Goal: Task Accomplishment & Management: Manage account settings

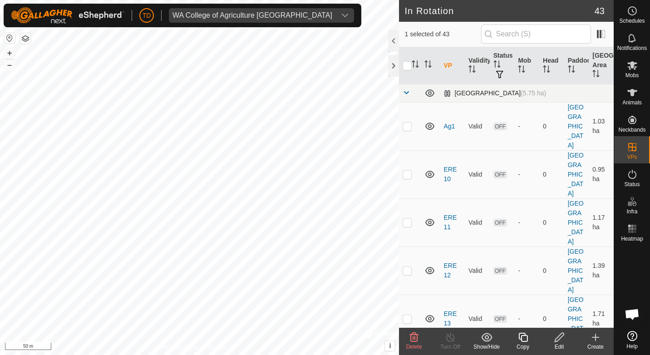
drag, startPoint x: 407, startPoint y: 91, endPoint x: 415, endPoint y: 101, distance: 12.7
click at [407, 91] on span at bounding box center [406, 92] width 7 height 7
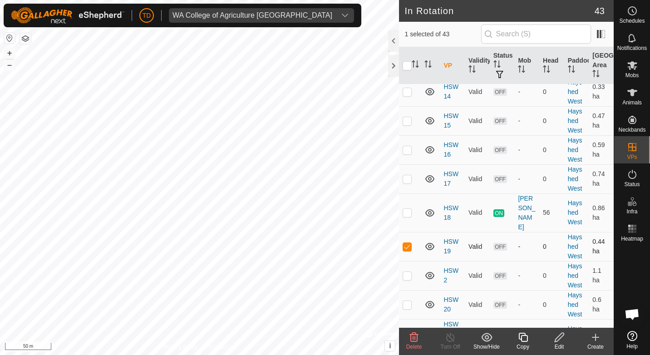
scroll to position [273, 0]
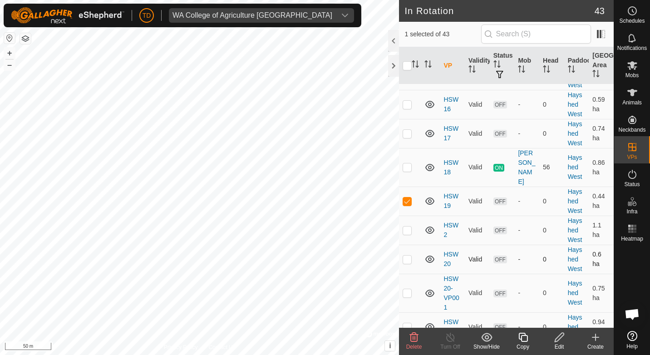
click at [405, 259] on p-checkbox at bounding box center [407, 259] width 9 height 7
checkbox input "true"
click at [408, 288] on td at bounding box center [410, 293] width 22 height 39
checkbox input "true"
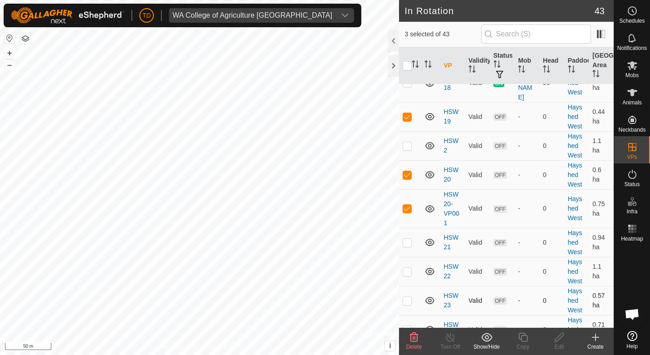
scroll to position [363, 0]
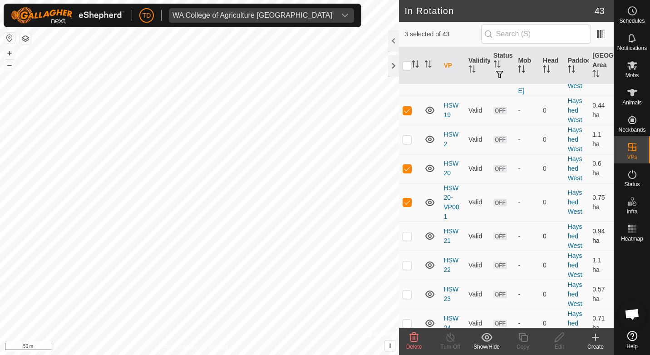
click at [407, 239] on p-checkbox at bounding box center [407, 236] width 9 height 7
checkbox input "true"
click at [413, 339] on icon at bounding box center [414, 337] width 9 height 9
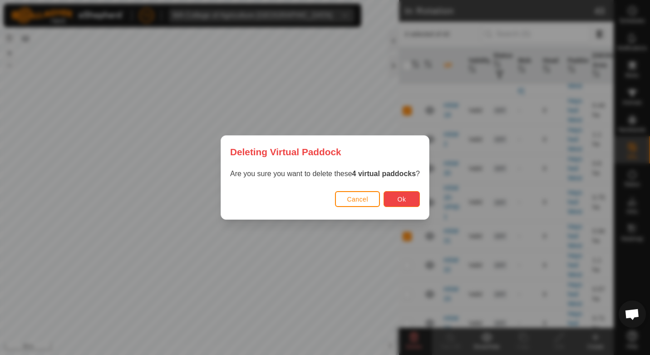
click at [398, 201] on span "Ok" at bounding box center [402, 199] width 9 height 7
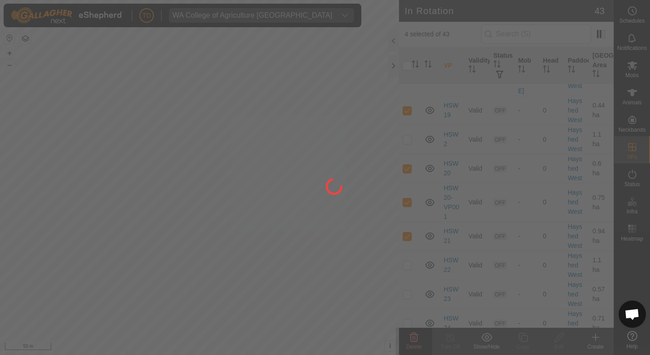
checkbox input "false"
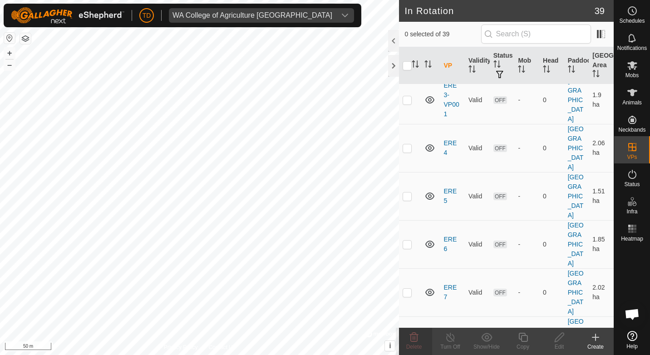
checkbox input "true"
click at [527, 339] on icon at bounding box center [523, 337] width 11 height 11
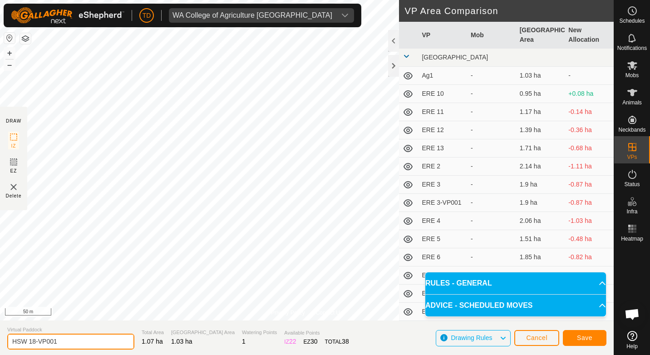
drag, startPoint x: 64, startPoint y: 337, endPoint x: 32, endPoint y: 338, distance: 32.3
click at [32, 338] on input "HSW 18-VP001" at bounding box center [70, 342] width 127 height 16
type input "HSW 19"
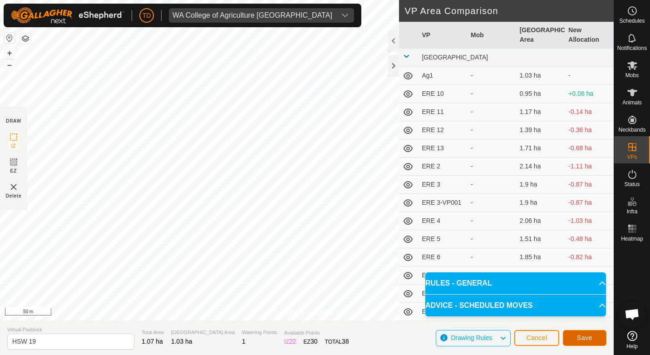
click at [587, 339] on span "Save" at bounding box center [584, 337] width 15 height 7
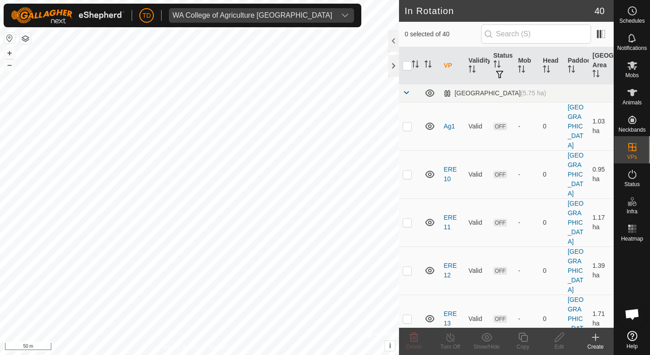
checkbox input "true"
click at [527, 339] on icon at bounding box center [523, 337] width 11 height 11
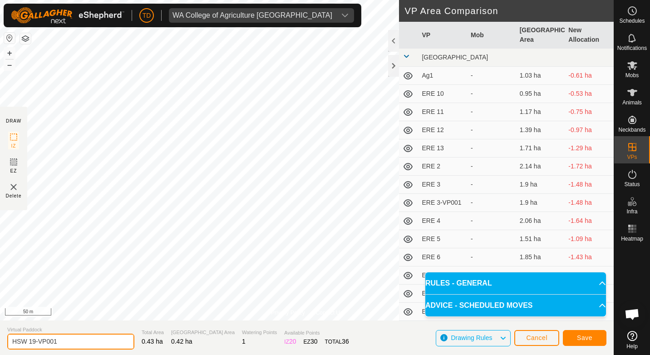
click at [59, 342] on input "HSW 19-VP001" at bounding box center [70, 342] width 127 height 16
drag, startPoint x: 59, startPoint y: 342, endPoint x: 34, endPoint y: 342, distance: 25.0
click at [34, 342] on input "HSW 19-VP001" at bounding box center [70, 342] width 127 height 16
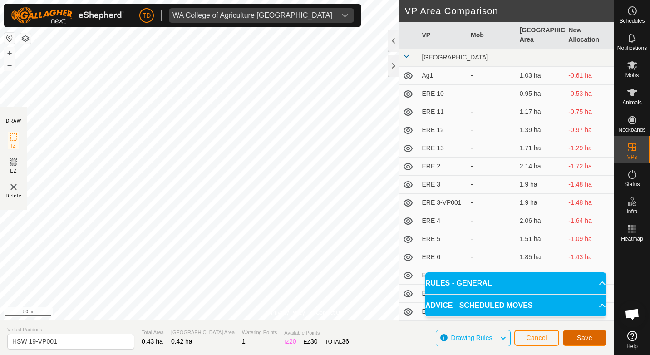
click at [583, 336] on span "Save" at bounding box center [584, 337] width 15 height 7
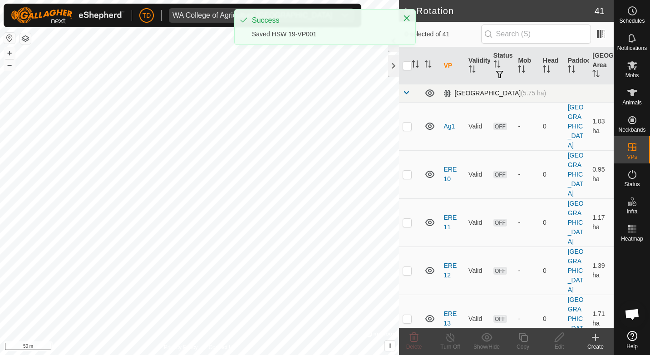
click at [406, 92] on span at bounding box center [406, 92] width 7 height 7
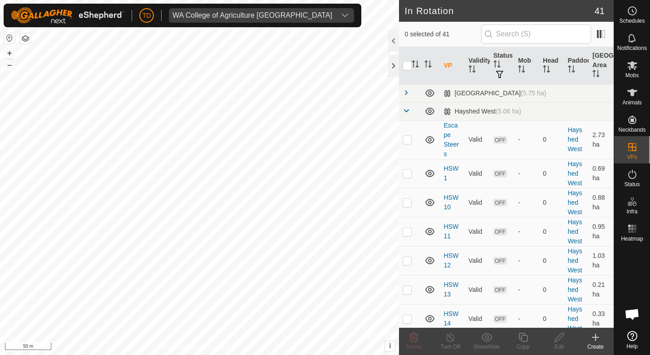
scroll to position [227, 0]
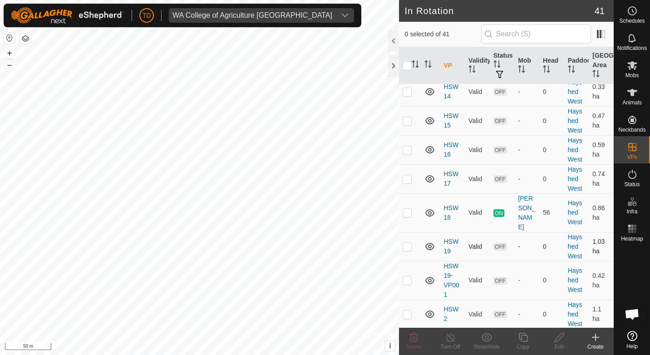
click at [409, 250] on p-checkbox at bounding box center [407, 246] width 9 height 7
checkbox input "true"
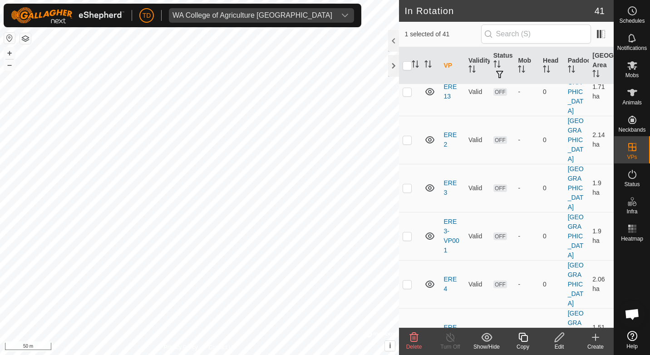
click at [414, 338] on icon at bounding box center [414, 337] width 9 height 9
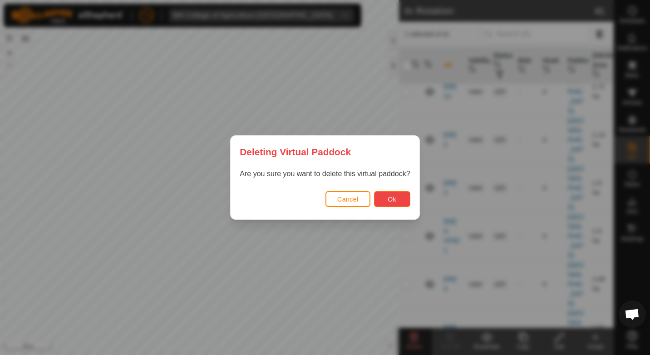
click at [383, 194] on button "Ok" at bounding box center [392, 199] width 36 height 16
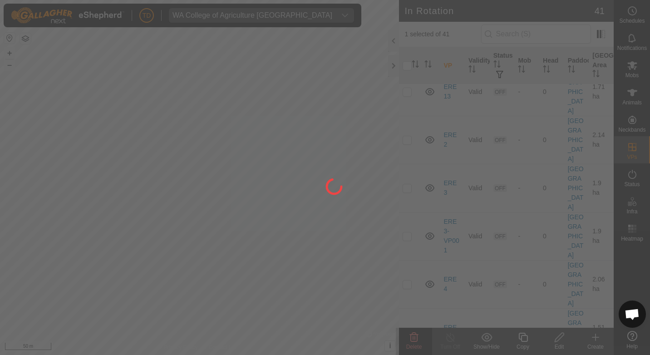
checkbox input "false"
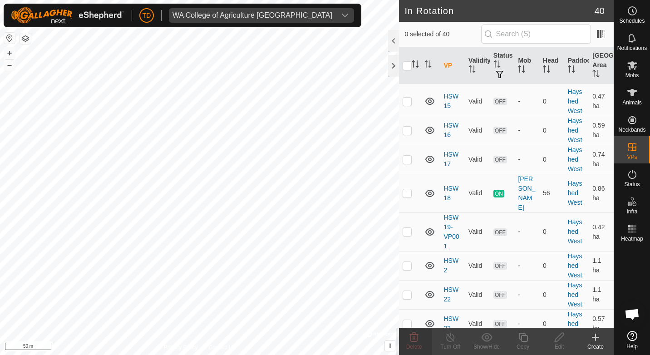
scroll to position [891, 0]
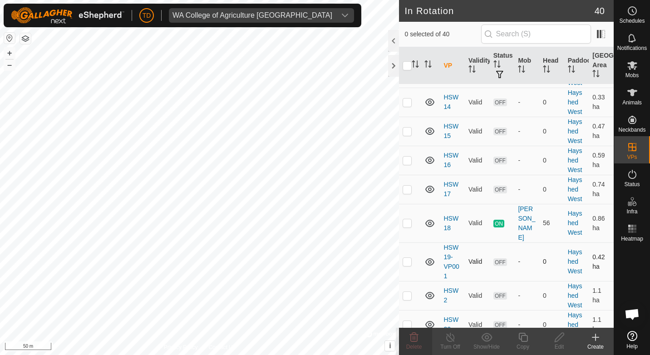
click at [408, 258] on p-checkbox at bounding box center [407, 261] width 9 height 7
checkbox input "true"
click at [559, 341] on icon at bounding box center [559, 337] width 11 height 11
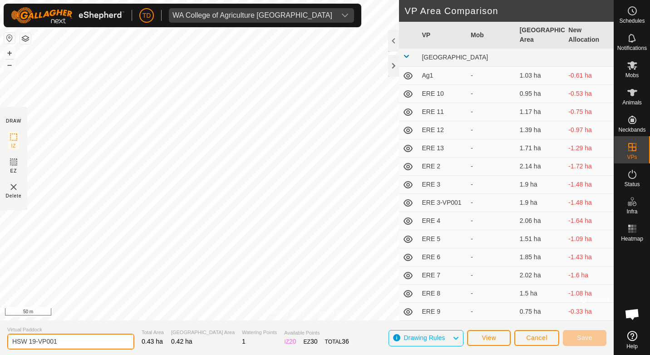
click at [64, 342] on input "HSW 19-VP001" at bounding box center [70, 342] width 127 height 16
drag, startPoint x: 69, startPoint y: 338, endPoint x: 35, endPoint y: 340, distance: 34.1
click at [35, 340] on input "HSW 19-VP001" at bounding box center [70, 342] width 127 height 16
type input "HSW 19"
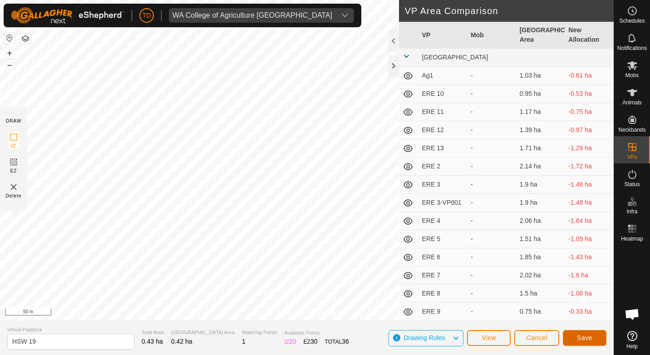
click at [577, 332] on button "Save" at bounding box center [585, 338] width 44 height 16
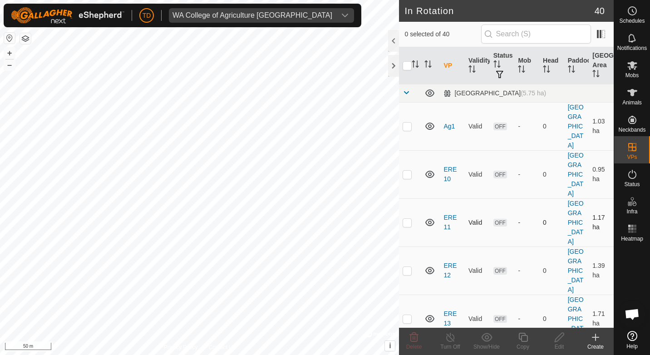
checkbox input "true"
click at [527, 338] on icon at bounding box center [523, 337] width 9 height 9
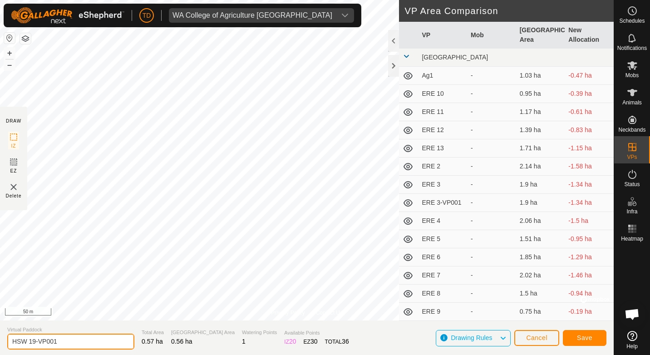
drag, startPoint x: 59, startPoint y: 341, endPoint x: 29, endPoint y: 342, distance: 30.5
click at [29, 342] on input "HSW 19-VP001" at bounding box center [70, 342] width 127 height 16
type input "HSW 20"
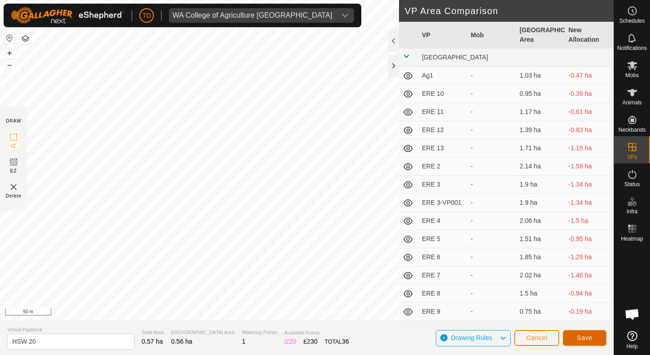
click at [590, 337] on span "Save" at bounding box center [584, 337] width 15 height 7
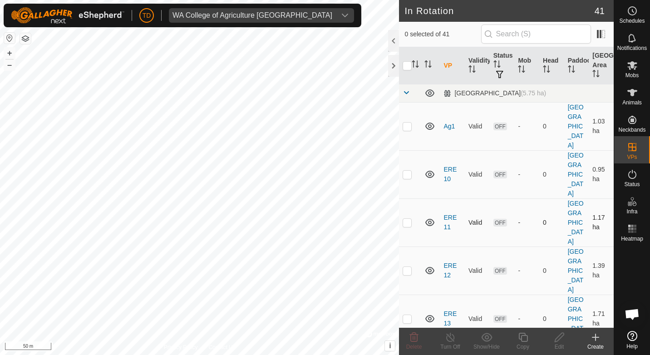
checkbox input "true"
click at [523, 337] on icon at bounding box center [523, 337] width 11 height 11
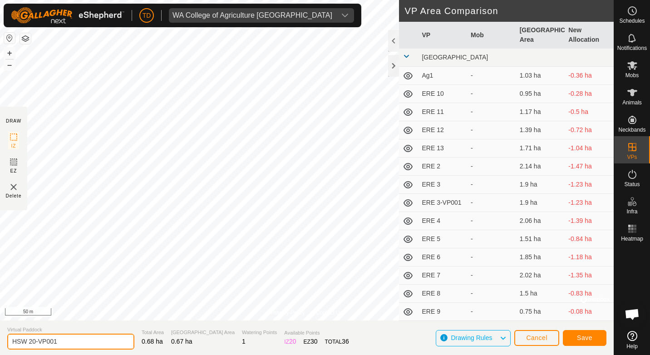
drag, startPoint x: 55, startPoint y: 340, endPoint x: 32, endPoint y: 346, distance: 24.3
click at [32, 346] on input "HSW 20-VP001" at bounding box center [70, 342] width 127 height 16
type input "HSW 21"
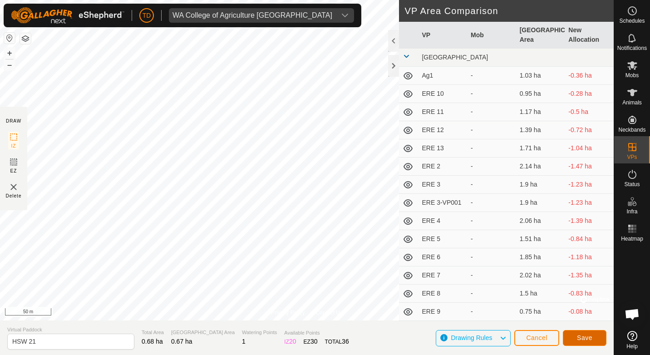
click at [601, 334] on button "Save" at bounding box center [585, 338] width 44 height 16
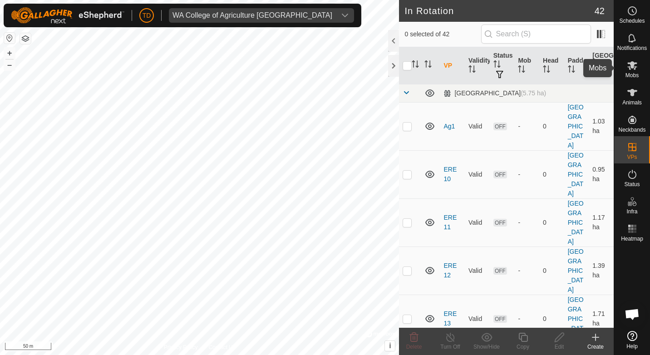
click at [627, 65] on icon at bounding box center [632, 65] width 11 height 11
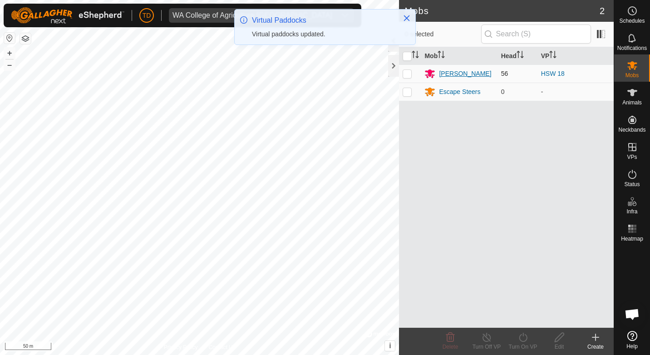
click at [452, 74] on div "[PERSON_NAME]" at bounding box center [465, 74] width 52 height 10
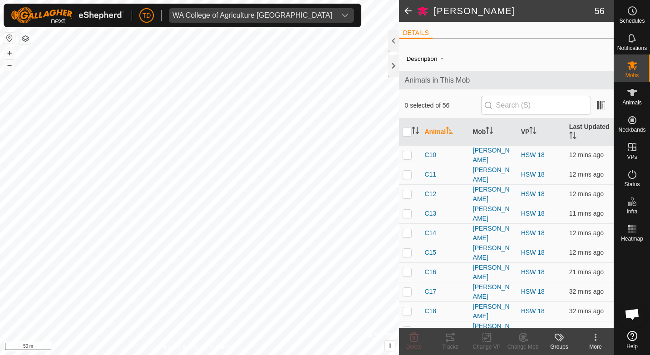
click at [410, 7] on span at bounding box center [408, 11] width 18 height 22
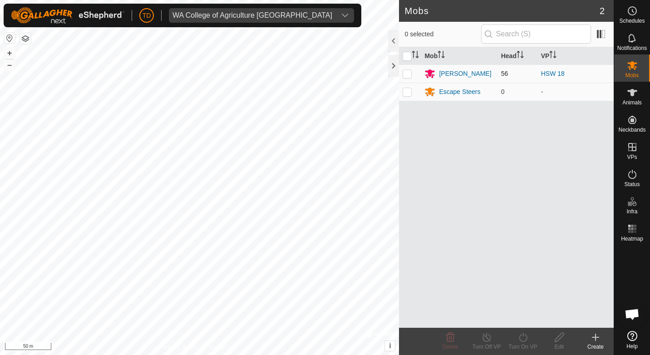
click at [408, 74] on p-checkbox at bounding box center [407, 73] width 9 height 7
checkbox input "true"
click at [521, 342] on icon at bounding box center [523, 337] width 11 height 11
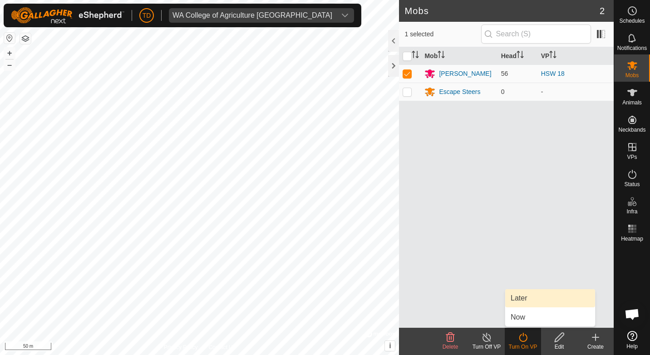
click at [525, 299] on link "Later" at bounding box center [551, 298] width 90 height 18
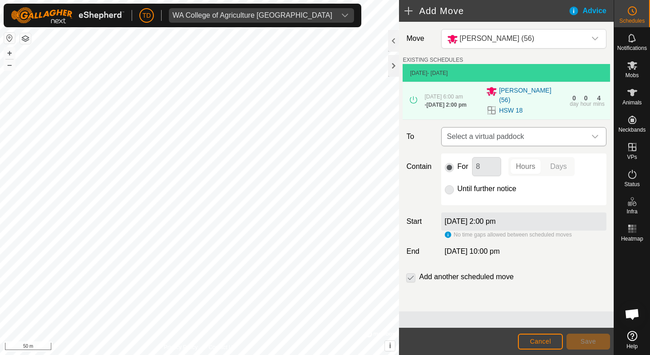
click at [524, 128] on span "Select a virtual paddock" at bounding box center [515, 137] width 143 height 18
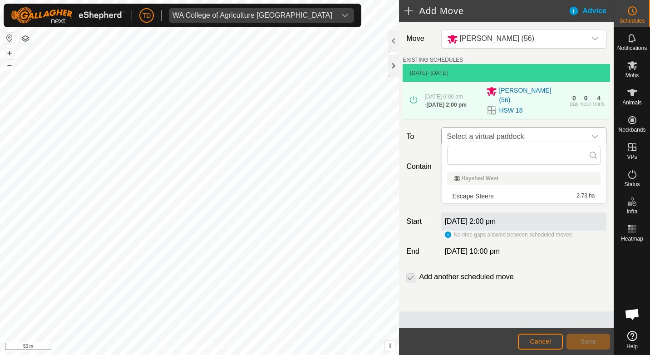
click at [598, 135] on icon "dropdown trigger" at bounding box center [595, 137] width 6 height 4
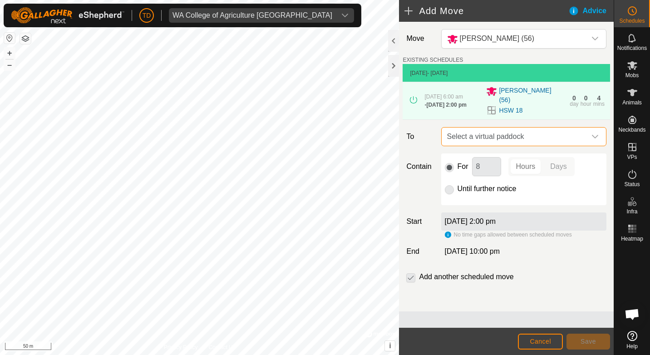
click at [598, 135] on icon "dropdown trigger" at bounding box center [595, 137] width 6 height 4
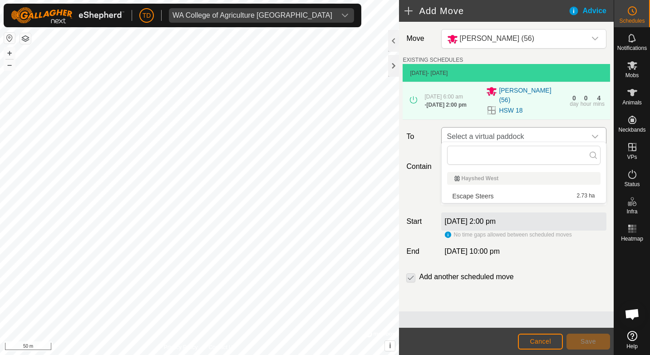
click at [597, 133] on icon "dropdown trigger" at bounding box center [595, 136] width 7 height 7
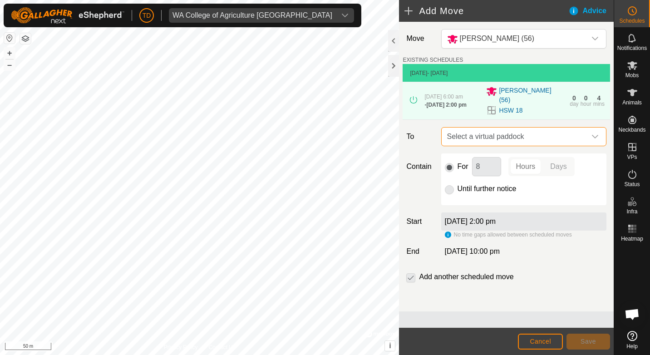
click at [457, 101] on div "- [DATE] 2:00 pm" at bounding box center [446, 105] width 42 height 8
click at [495, 219] on label "[DATE] 2:00 pm" at bounding box center [470, 222] width 51 height 8
click at [495, 218] on label "[DATE] 2:00 pm" at bounding box center [470, 222] width 51 height 8
click at [445, 187] on p-radiobutton at bounding box center [449, 188] width 9 height 11
click at [451, 183] on p-radiobutton at bounding box center [449, 188] width 9 height 11
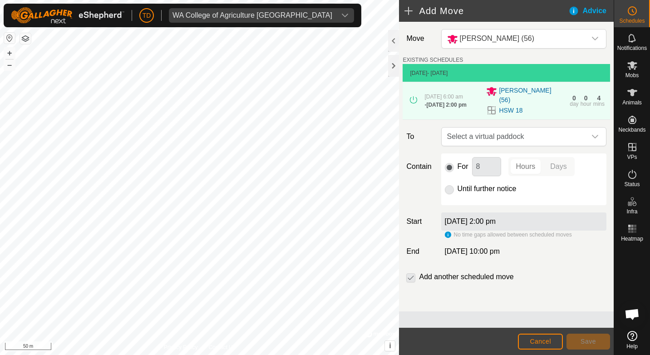
click at [441, 102] on span "[DATE] 2:00 pm" at bounding box center [446, 105] width 40 height 6
click at [543, 344] on span "Cancel" at bounding box center [540, 341] width 21 height 7
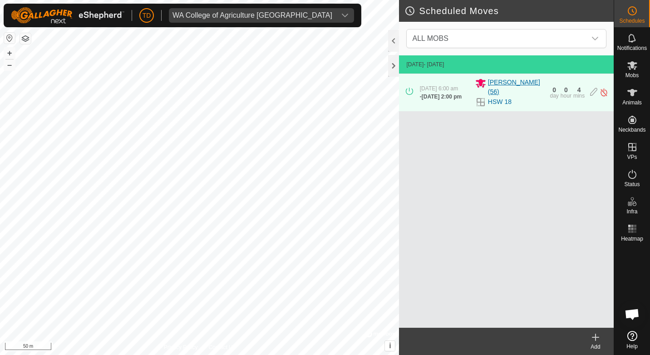
click at [507, 83] on span "[PERSON_NAME] (56)" at bounding box center [516, 87] width 57 height 19
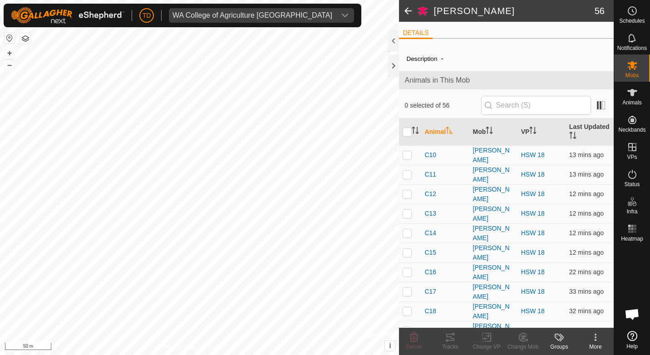
click at [406, 14] on span at bounding box center [408, 11] width 18 height 22
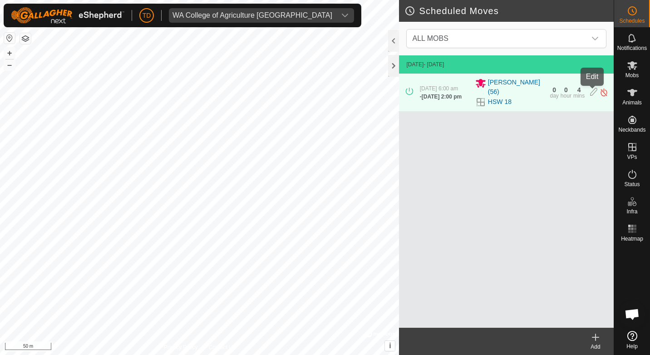
click at [591, 94] on icon at bounding box center [593, 93] width 7 height 10
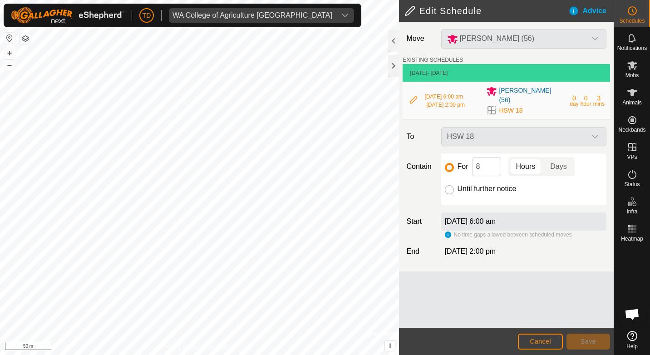
click at [448, 187] on input "Until further notice" at bounding box center [449, 189] width 9 height 9
radio input "true"
click at [589, 342] on span "Save" at bounding box center [588, 341] width 15 height 7
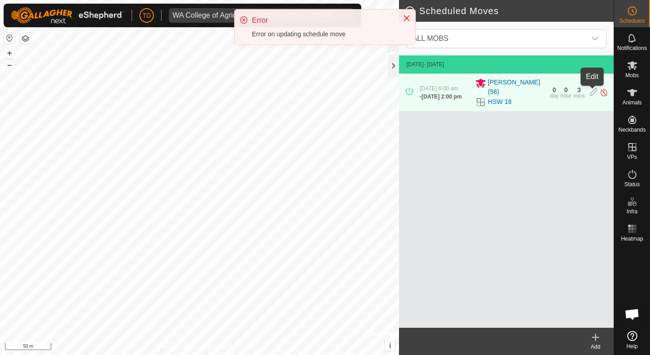
click at [592, 91] on icon at bounding box center [593, 93] width 7 height 10
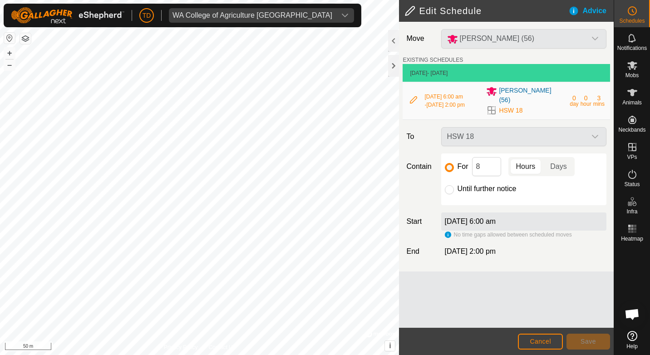
click at [454, 185] on div at bounding box center [449, 189] width 9 height 9
click at [454, 185] on input "Until further notice" at bounding box center [449, 189] width 9 height 9
radio input "true"
click at [586, 343] on span "Save" at bounding box center [588, 341] width 15 height 7
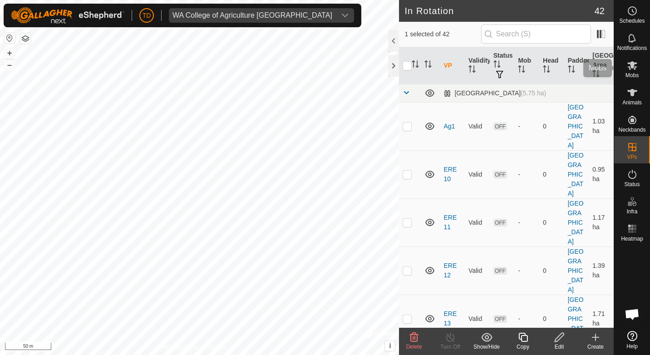
click at [638, 69] on es-mob-svg-icon at bounding box center [633, 65] width 16 height 15
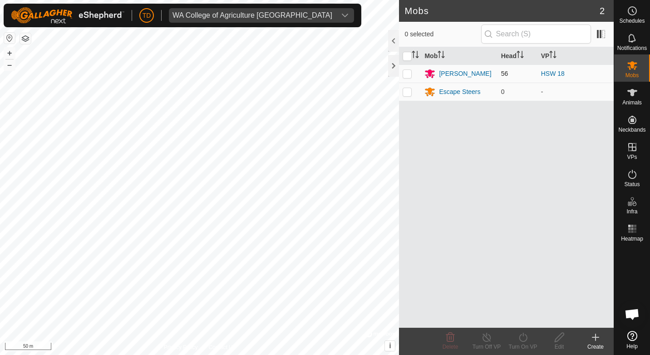
click at [410, 74] on p-checkbox at bounding box center [407, 73] width 9 height 7
checkbox input "true"
click at [525, 337] on icon at bounding box center [523, 337] width 11 height 11
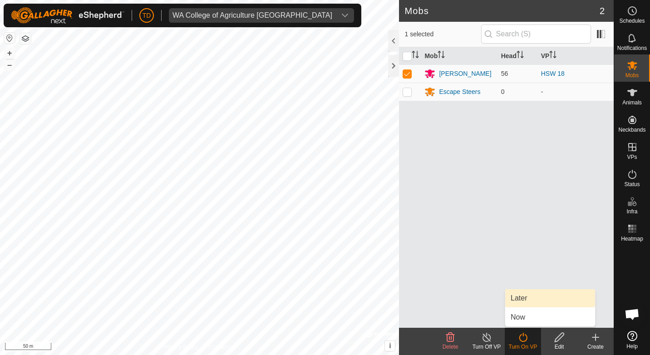
click at [514, 302] on link "Later" at bounding box center [551, 298] width 90 height 18
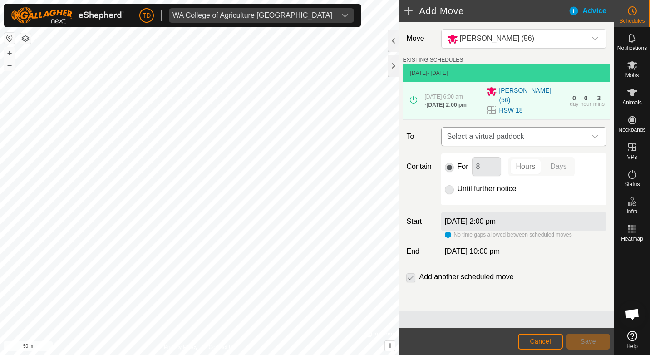
click at [492, 133] on span "Select a virtual paddock" at bounding box center [515, 137] width 143 height 18
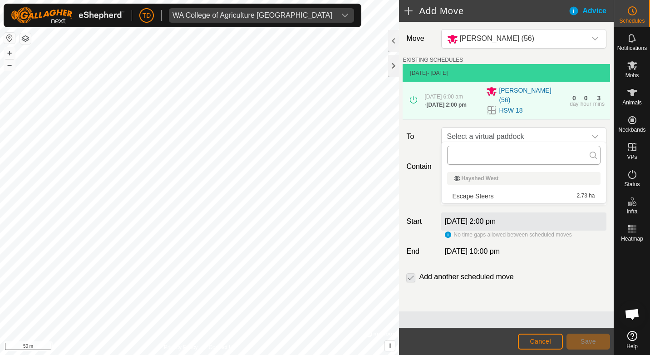
click at [486, 156] on input "text" at bounding box center [524, 155] width 154 height 19
click at [490, 178] on div "Hayshed West" at bounding box center [524, 178] width 139 height 5
click at [477, 179] on div "Hayshed West" at bounding box center [524, 178] width 139 height 5
click at [456, 181] on div "Hayshed West" at bounding box center [524, 178] width 139 height 5
click at [491, 193] on li "Escape Steers 2.73 ha" at bounding box center [524, 196] width 154 height 14
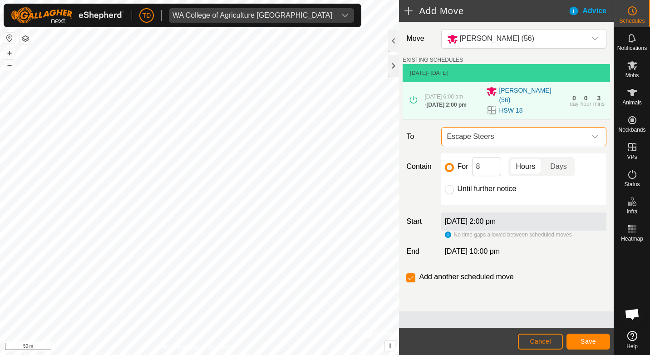
click at [511, 128] on span "Escape Steers" at bounding box center [515, 137] width 143 height 18
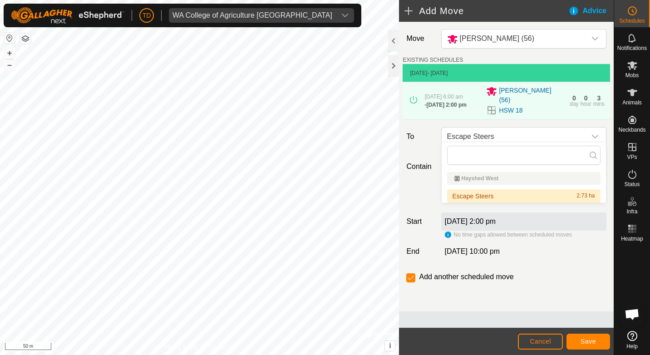
click at [470, 337] on footer "Cancel Save" at bounding box center [506, 341] width 215 height 27
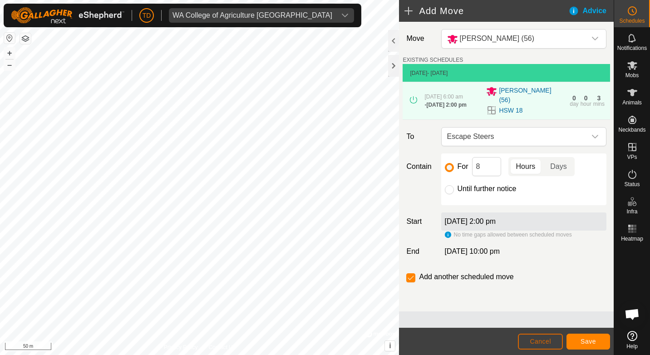
click at [538, 338] on span "Cancel" at bounding box center [540, 341] width 21 height 7
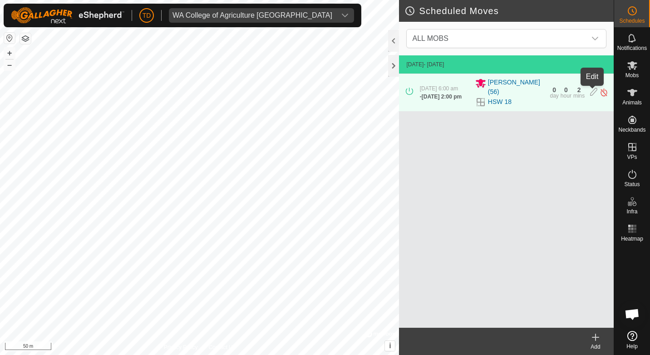
click at [590, 94] on icon at bounding box center [593, 93] width 7 height 10
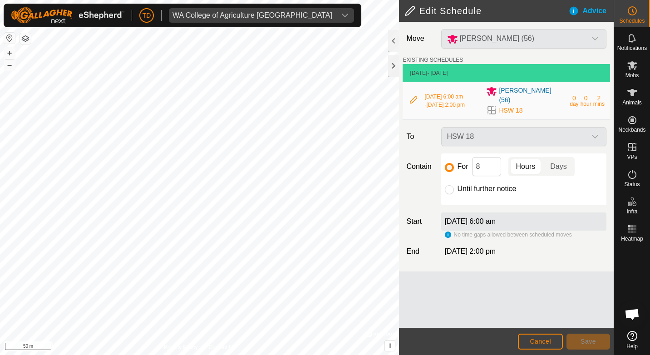
click at [412, 97] on icon at bounding box center [413, 99] width 7 height 7
click at [414, 96] on icon at bounding box center [413, 99] width 7 height 7
click at [418, 154] on div "Contain For 8 Hours Days Until further notice" at bounding box center [507, 180] width 208 height 52
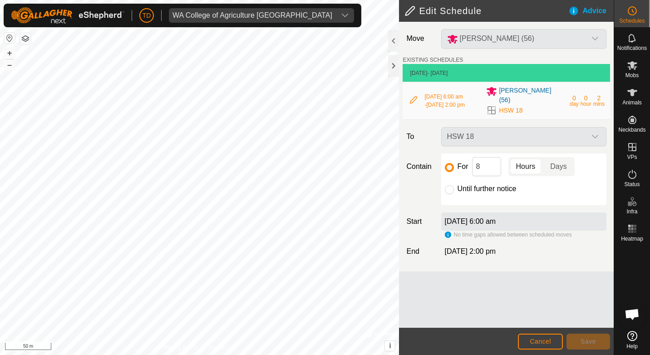
click at [473, 134] on div "HSW 18" at bounding box center [524, 136] width 173 height 19
click at [494, 129] on div "HSW 18" at bounding box center [524, 136] width 173 height 19
click at [555, 347] on button "Cancel" at bounding box center [540, 342] width 45 height 16
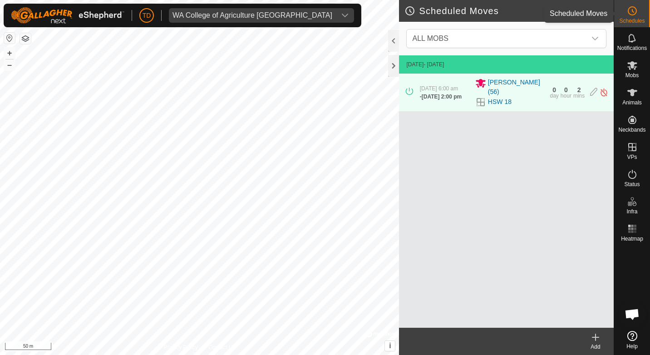
click at [631, 8] on icon at bounding box center [632, 10] width 11 height 11
click at [591, 90] on icon at bounding box center [593, 93] width 7 height 10
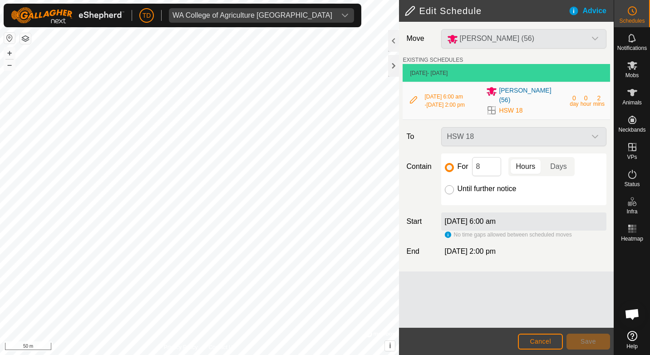
click at [449, 185] on input "Until further notice" at bounding box center [449, 189] width 9 height 9
radio input "true"
click at [596, 345] on button "Save" at bounding box center [589, 342] width 44 height 16
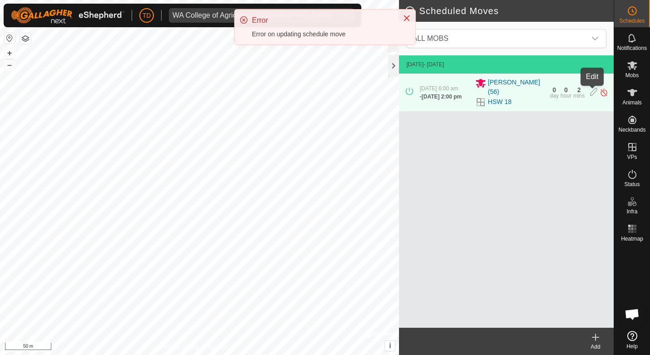
click at [590, 93] on icon at bounding box center [593, 93] width 7 height 10
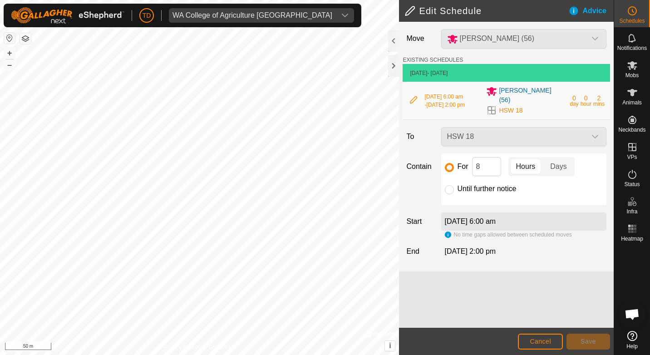
click at [412, 96] on icon at bounding box center [413, 99] width 7 height 7
click at [413, 97] on icon at bounding box center [413, 99] width 7 height 7
click at [443, 94] on span "[DATE] 6:00 am" at bounding box center [444, 97] width 38 height 6
click at [521, 94] on span "[PERSON_NAME] (56)" at bounding box center [531, 95] width 65 height 19
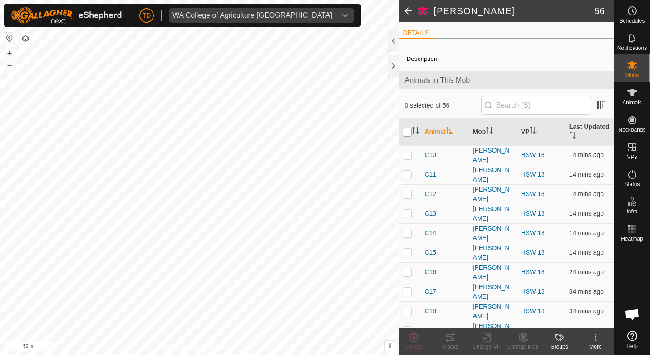
click at [409, 130] on input "checkbox" at bounding box center [407, 132] width 9 height 9
checkbox input "true"
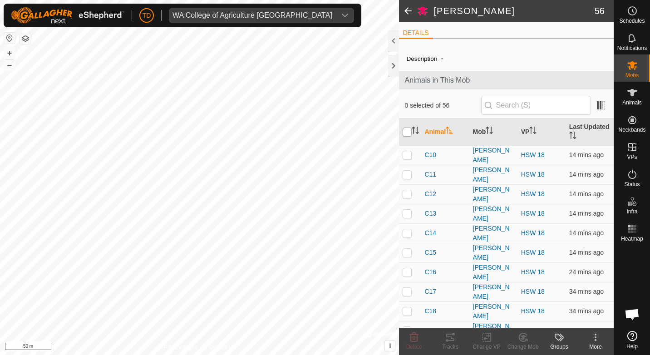
checkbox input "true"
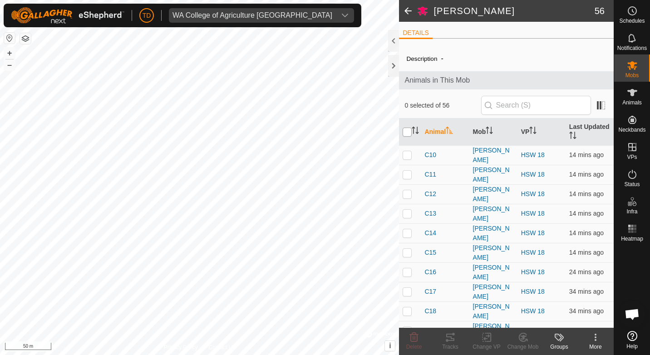
checkbox input "true"
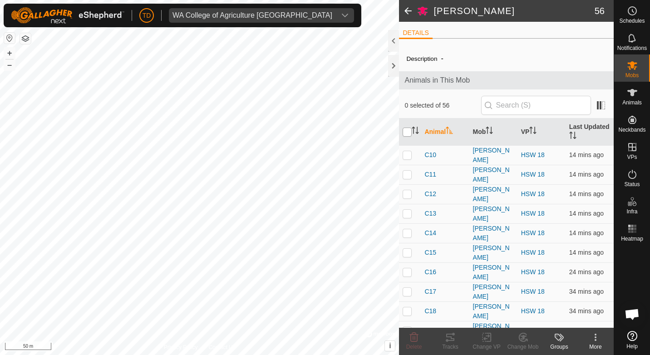
checkbox input "true"
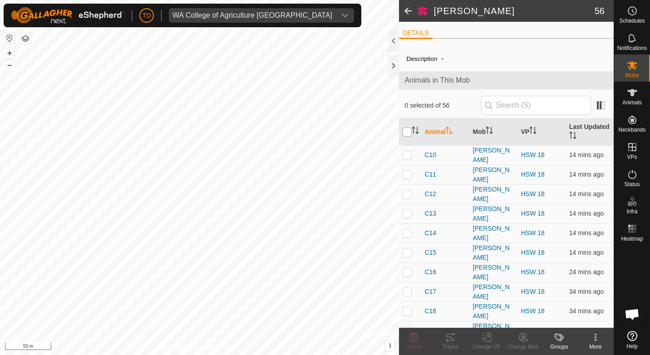
checkbox input "true"
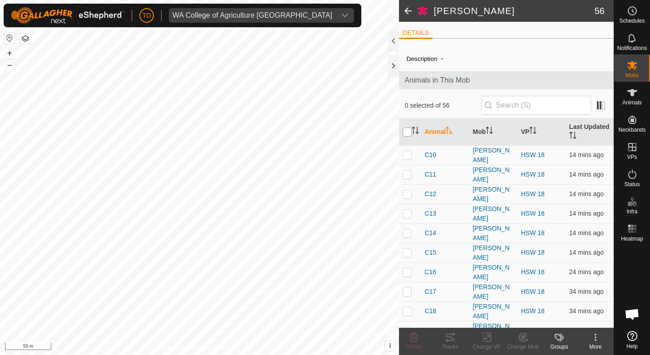
checkbox input "true"
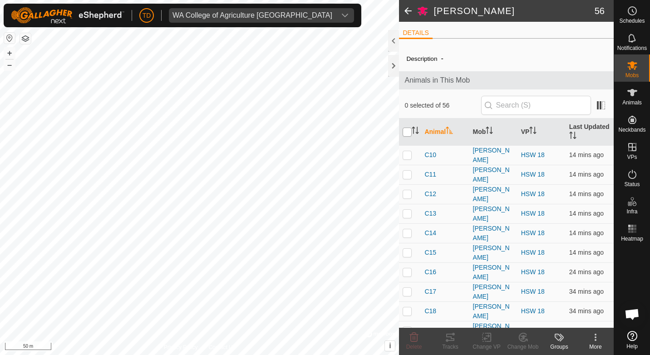
checkbox input "true"
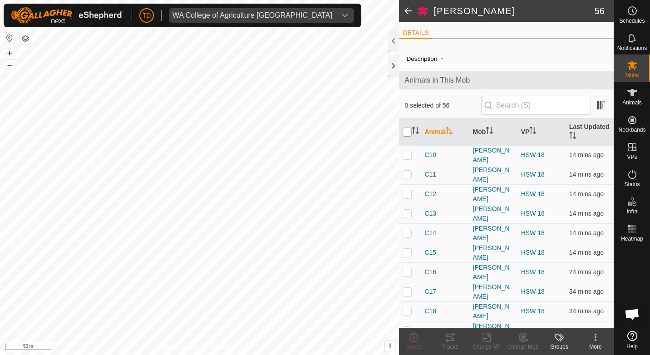
checkbox input "true"
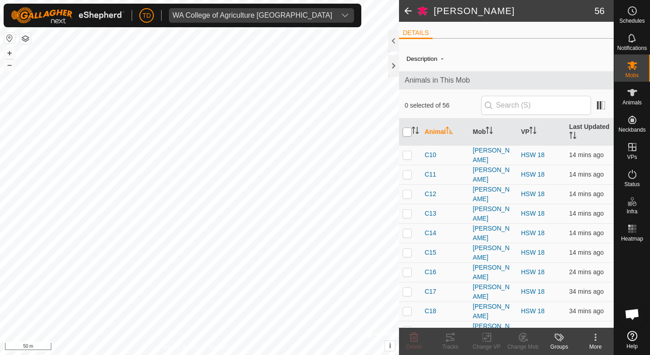
checkbox input "true"
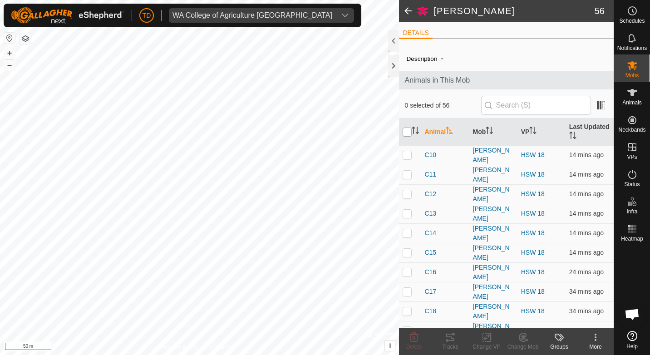
checkbox input "true"
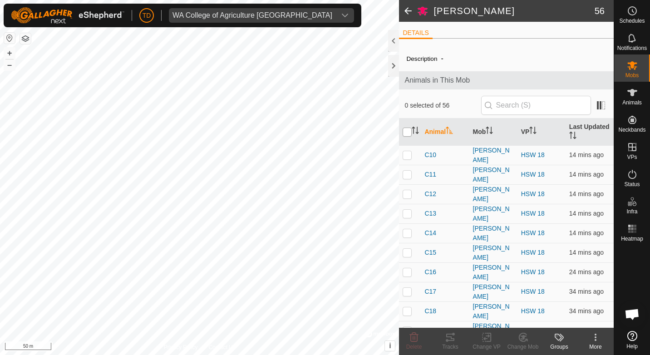
checkbox input "true"
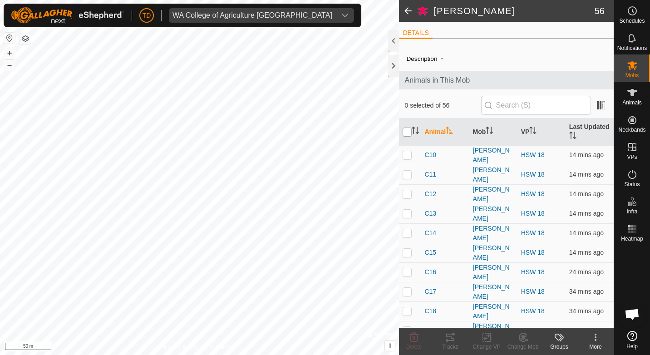
checkbox input "true"
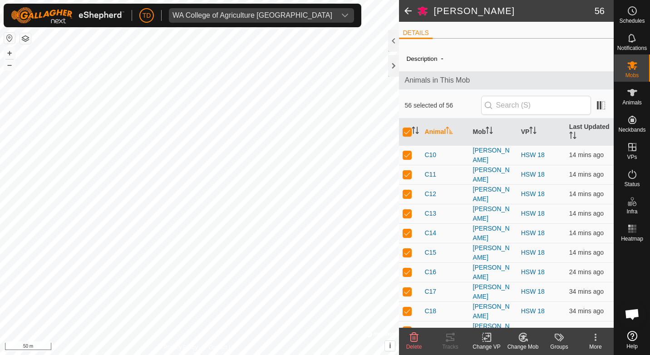
click at [410, 11] on span at bounding box center [408, 11] width 18 height 22
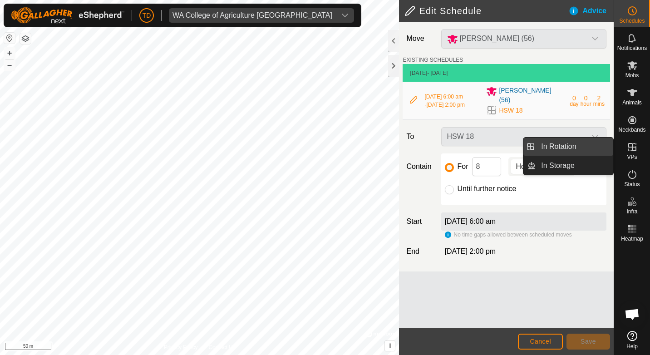
click at [588, 146] on link "In Rotation" at bounding box center [575, 147] width 78 height 18
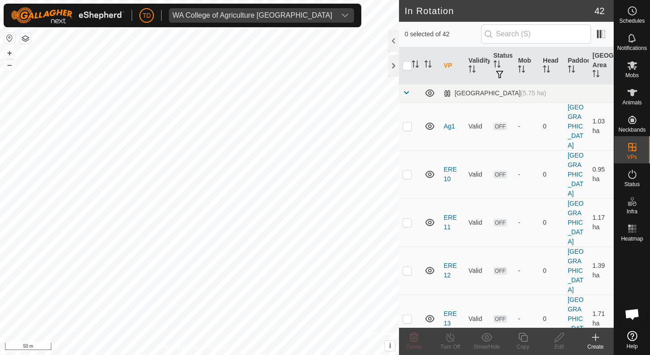
checkbox input "true"
click at [562, 340] on icon at bounding box center [559, 337] width 11 height 11
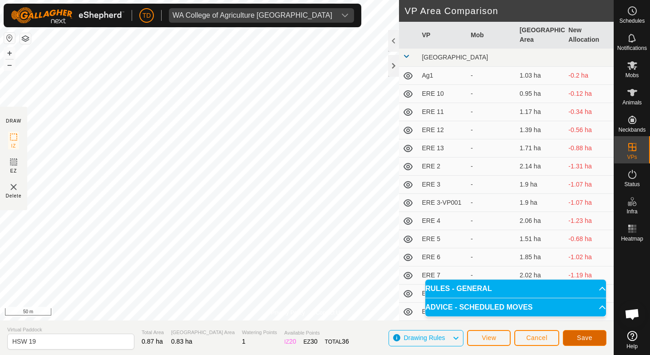
click at [590, 337] on span "Save" at bounding box center [584, 337] width 15 height 7
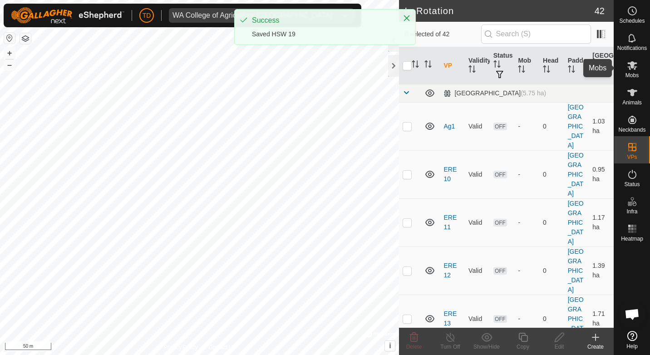
click at [635, 69] on icon at bounding box center [633, 65] width 10 height 9
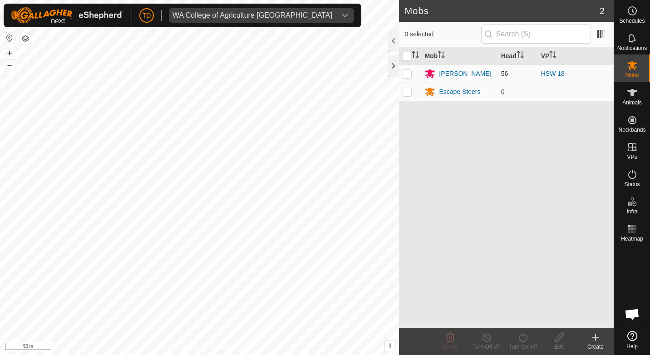
click at [408, 75] on p-checkbox at bounding box center [407, 73] width 9 height 7
checkbox input "true"
click at [523, 341] on icon at bounding box center [523, 337] width 11 height 11
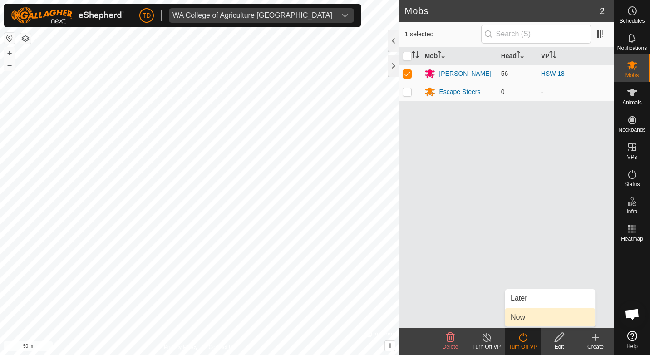
click at [524, 319] on link "Now" at bounding box center [551, 317] width 90 height 18
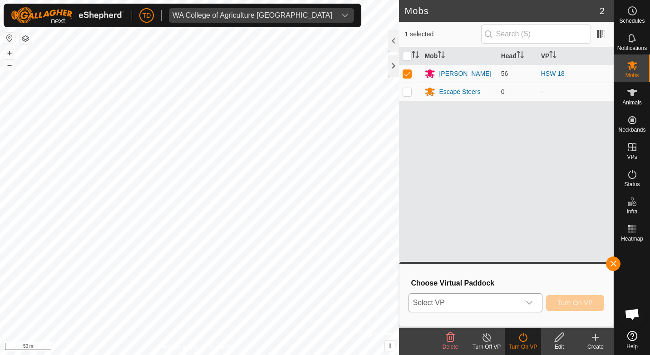
click at [472, 308] on span "Select VP" at bounding box center [464, 303] width 111 height 18
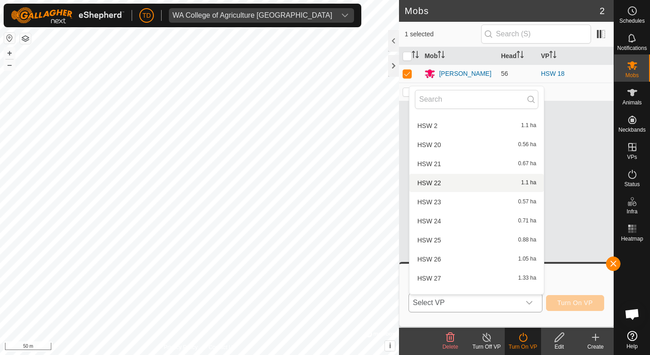
scroll to position [479, 0]
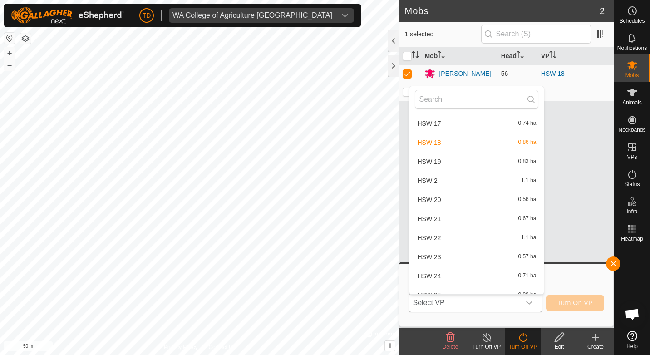
click at [443, 160] on li "HSW 19 0.83 ha" at bounding box center [477, 162] width 134 height 18
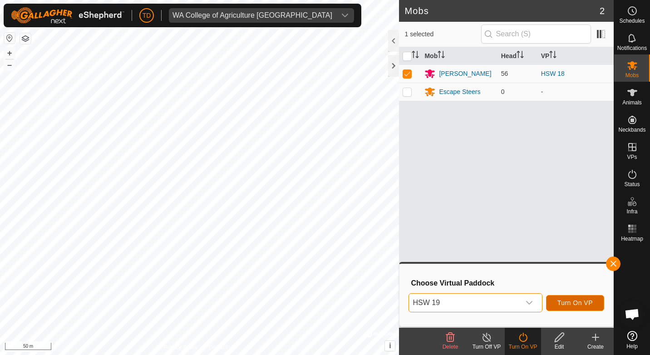
click at [585, 303] on span "Turn On VP" at bounding box center [575, 302] width 35 height 7
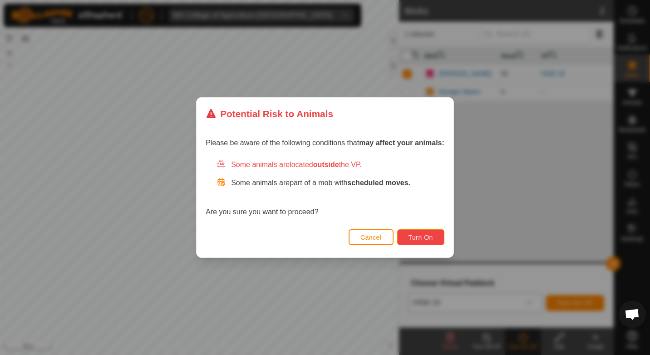
click at [425, 235] on span "Turn On" at bounding box center [421, 237] width 25 height 7
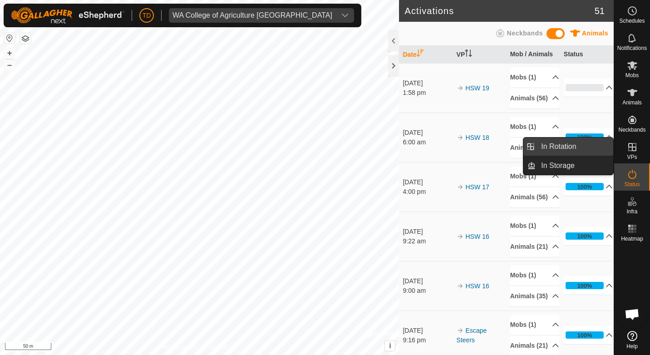
drag, startPoint x: 611, startPoint y: 148, endPoint x: 560, endPoint y: 144, distance: 51.5
click at [560, 144] on link "In Rotation" at bounding box center [575, 147] width 78 height 18
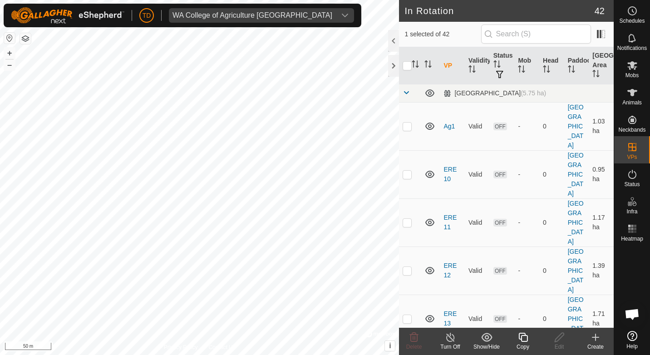
checkbox input "false"
checkbox input "true"
click at [526, 338] on icon at bounding box center [523, 337] width 11 height 11
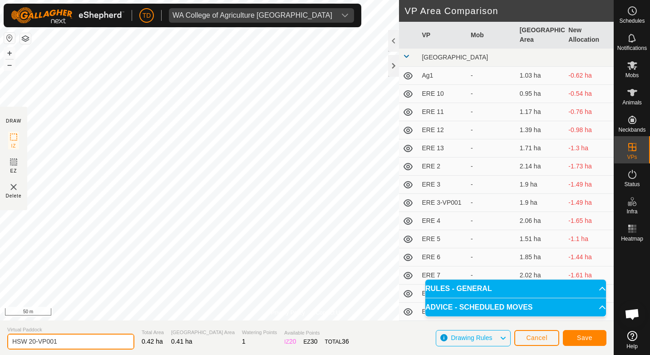
drag, startPoint x: 55, startPoint y: 340, endPoint x: 35, endPoint y: 343, distance: 20.3
click at [35, 343] on input "HSW 20-VP001" at bounding box center [70, 342] width 127 height 16
type input "HSW 19-2"
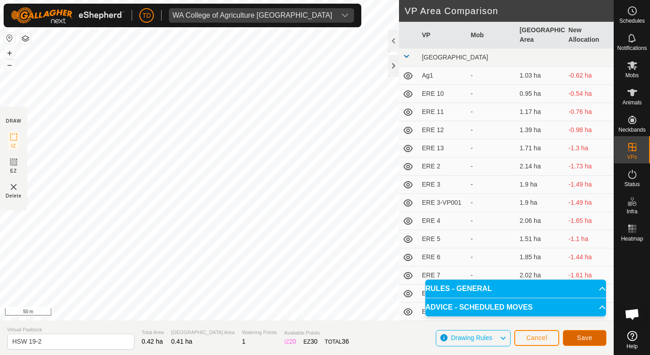
click at [583, 335] on span "Save" at bounding box center [584, 337] width 15 height 7
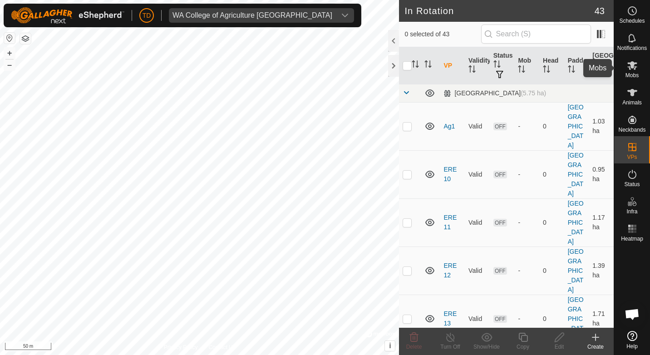
click at [632, 69] on icon at bounding box center [632, 65] width 11 height 11
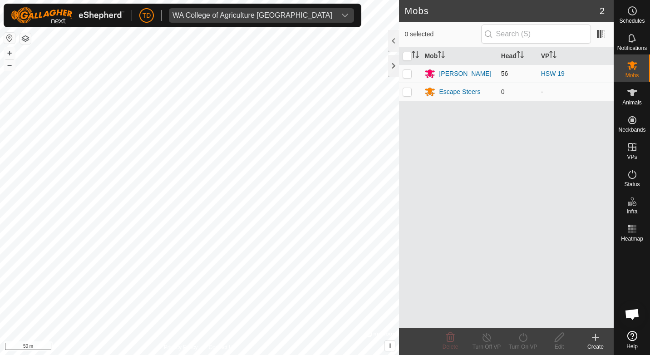
click at [404, 71] on p-checkbox at bounding box center [407, 73] width 9 height 7
checkbox input "true"
click at [524, 343] on div "Turn On VP" at bounding box center [523, 347] width 36 height 8
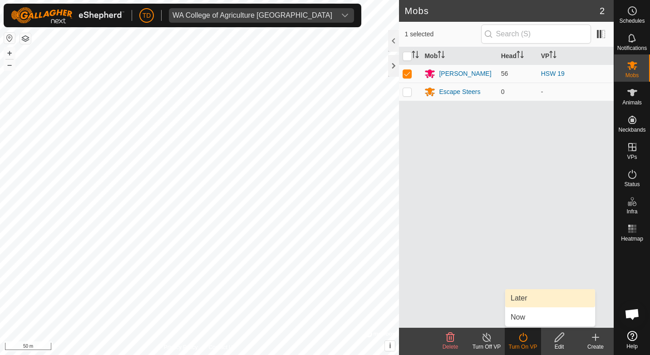
click at [517, 299] on link "Later" at bounding box center [551, 298] width 90 height 18
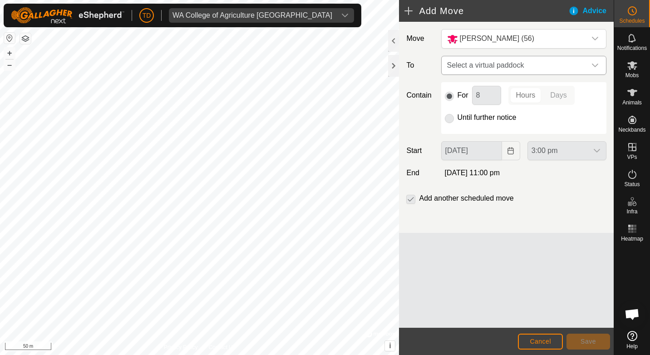
click at [505, 62] on span "Select a virtual paddock" at bounding box center [515, 65] width 143 height 18
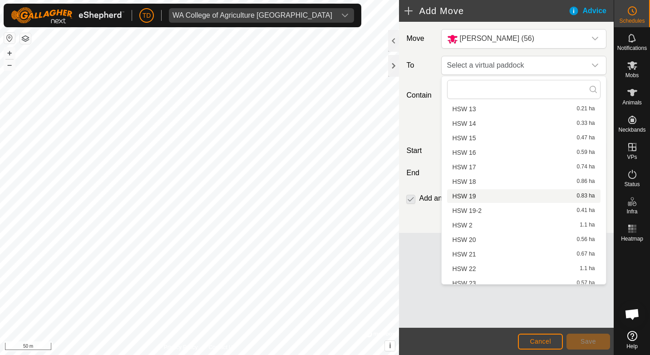
scroll to position [302, 0]
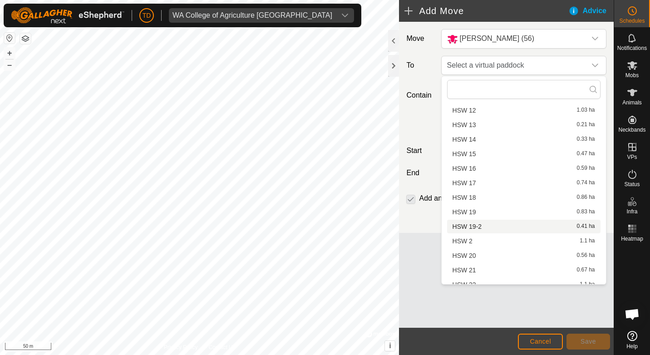
click at [480, 224] on li "HSW 19-2 0.41 ha" at bounding box center [524, 227] width 154 height 14
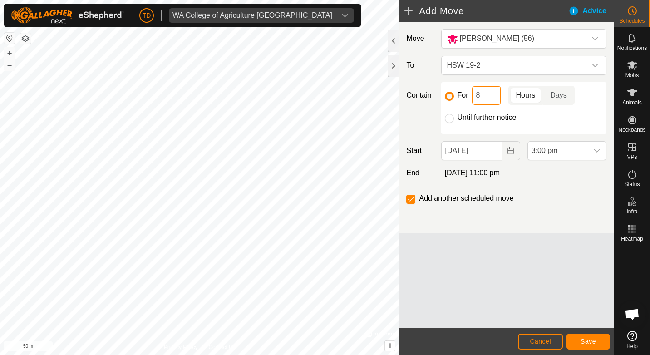
drag, startPoint x: 480, startPoint y: 94, endPoint x: 470, endPoint y: 97, distance: 10.4
click at [470, 97] on div "For 8 Hours Days" at bounding box center [524, 95] width 158 height 19
type input "24"
click at [589, 342] on span "Save" at bounding box center [588, 341] width 15 height 7
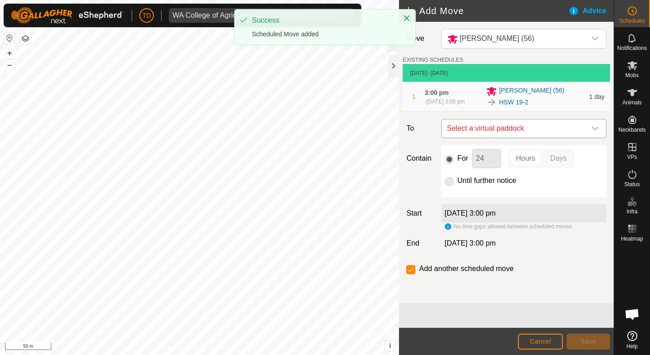
click at [489, 135] on span "Select a virtual paddock" at bounding box center [515, 128] width 143 height 18
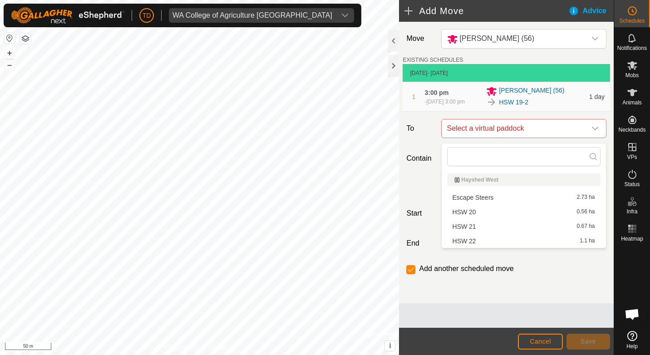
click at [475, 211] on li "HSW 20 0.56 ha" at bounding box center [524, 212] width 154 height 14
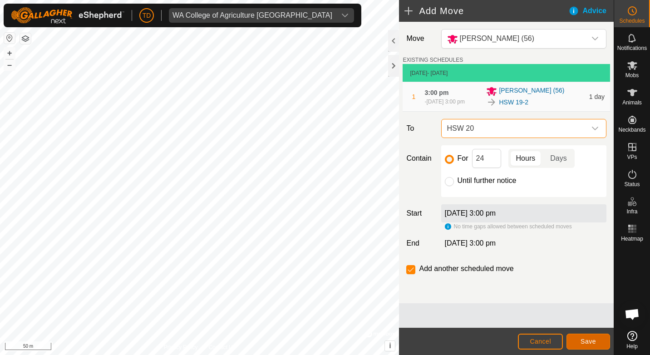
click at [585, 342] on span "Save" at bounding box center [588, 341] width 15 height 7
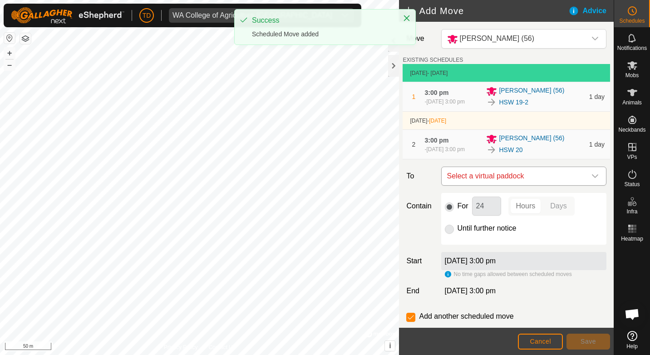
click at [545, 180] on span "Select a virtual paddock" at bounding box center [515, 176] width 143 height 18
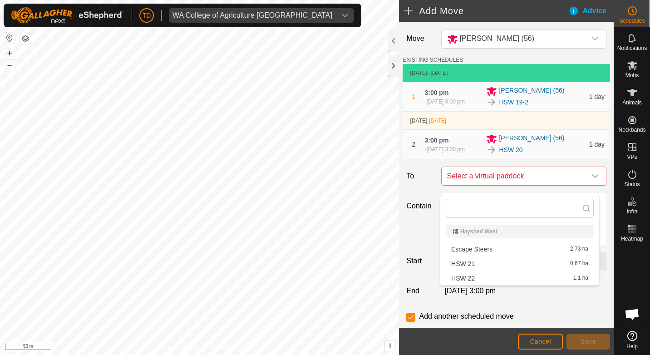
click at [479, 262] on li "HSW 21 0.67 ha" at bounding box center [520, 264] width 148 height 14
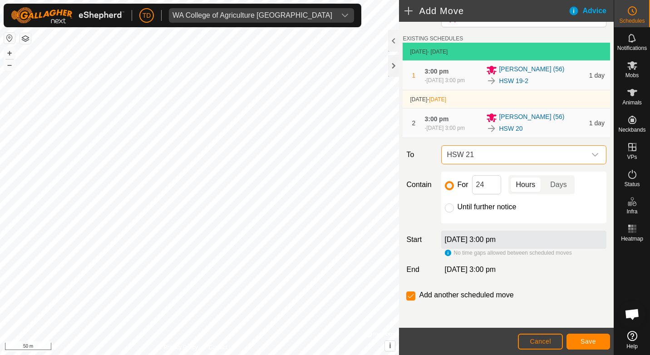
scroll to position [31, 0]
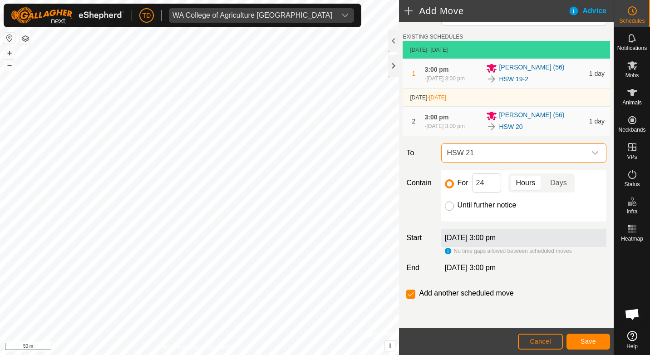
click at [447, 208] on input "Until further notice" at bounding box center [449, 206] width 9 height 9
radio input "true"
checkbox input "false"
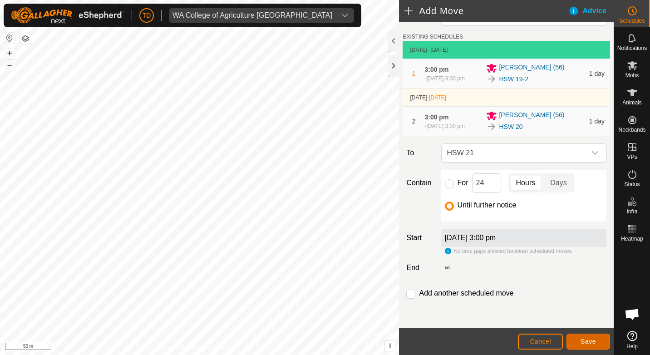
click at [593, 342] on span "Save" at bounding box center [588, 341] width 15 height 7
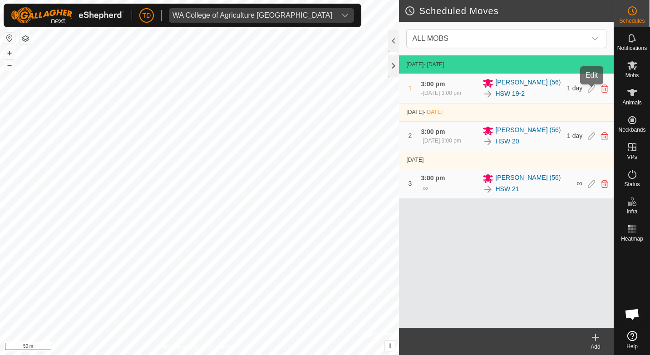
click at [590, 89] on icon at bounding box center [591, 88] width 7 height 8
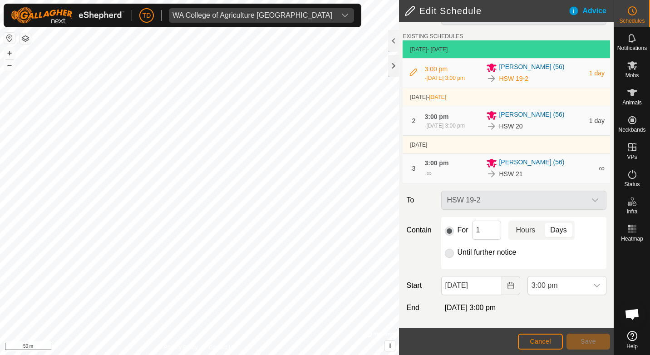
scroll to position [32, 0]
click at [450, 285] on input "[DATE]" at bounding box center [471, 285] width 61 height 19
type input "[DATE]"
click at [531, 284] on span "3:00 pm" at bounding box center [558, 286] width 60 height 18
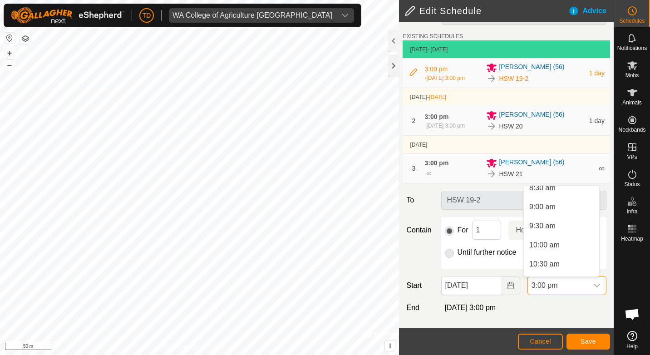
scroll to position [277, 0]
click at [538, 222] on li "8:00 am" at bounding box center [561, 223] width 75 height 18
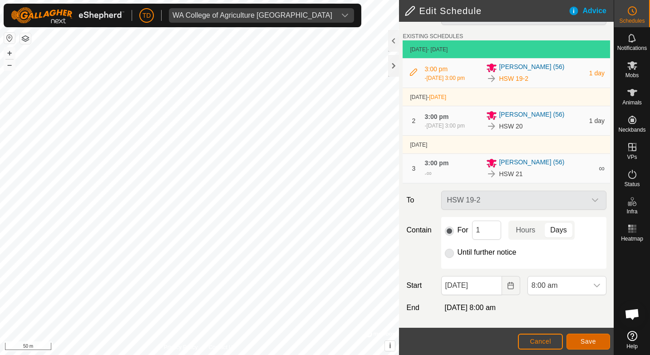
click at [589, 339] on span "Save" at bounding box center [588, 341] width 15 height 7
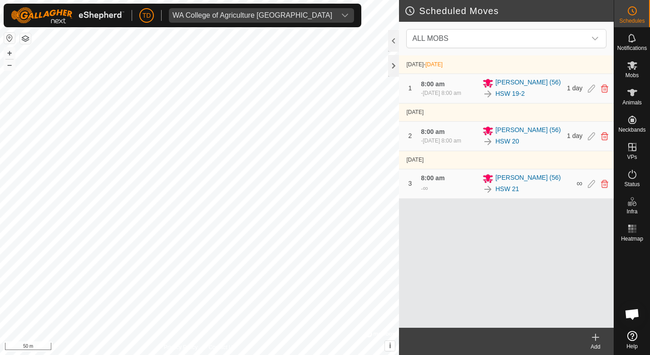
click at [442, 194] on div "8:00 am - ∞" at bounding box center [449, 184] width 56 height 20
click at [390, 65] on div at bounding box center [393, 66] width 11 height 22
